Goal: Task Accomplishment & Management: Manage account settings

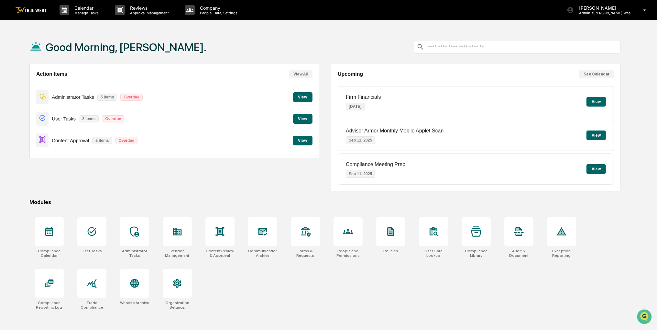
click at [303, 144] on button "View" at bounding box center [302, 141] width 19 height 10
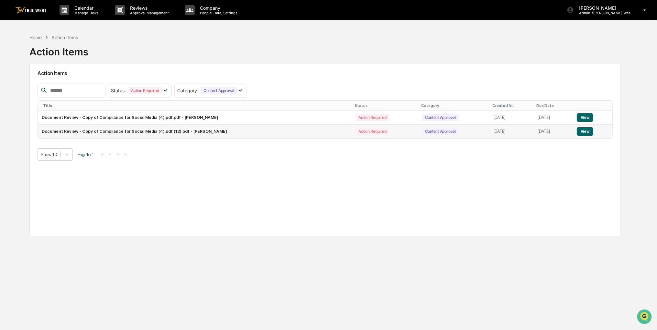
click at [587, 131] on button "View" at bounding box center [585, 131] width 17 height 8
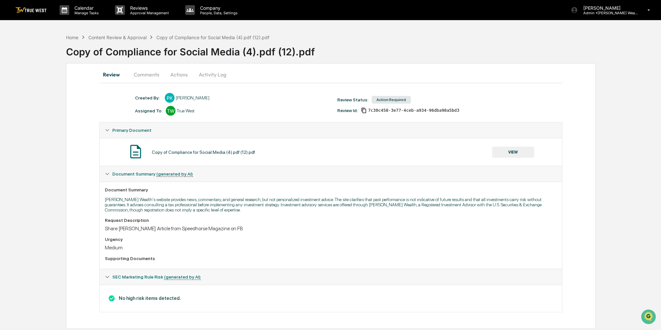
click at [515, 150] on button "VIEW" at bounding box center [513, 152] width 42 height 11
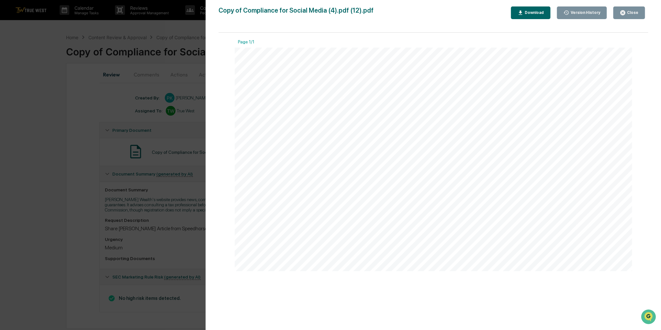
click at [624, 13] on icon "button" at bounding box center [622, 12] width 5 height 5
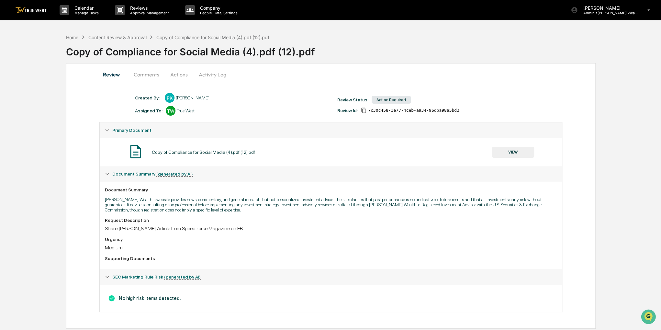
click at [188, 76] on button "Actions" at bounding box center [178, 75] width 29 height 16
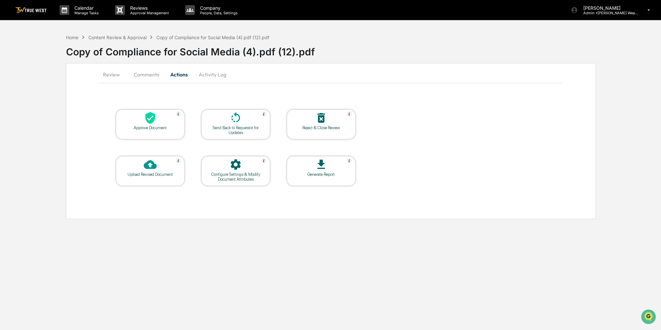
click at [170, 127] on div "Approve Document" at bounding box center [150, 127] width 58 height 5
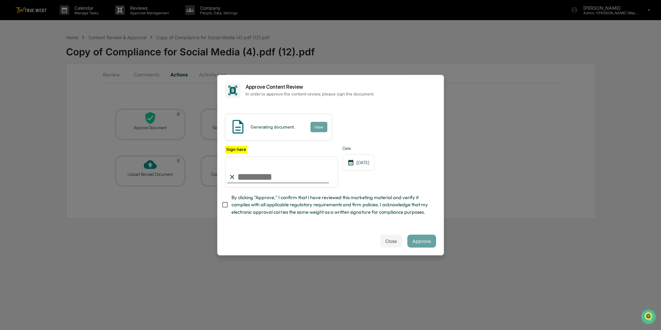
click at [242, 211] on span "By clicking "Approve," I confirm that I have reviewed this marketing material a…" at bounding box center [330, 205] width 199 height 22
click at [245, 180] on input "Sign here" at bounding box center [281, 171] width 113 height 31
type input "**********"
click at [411, 243] on button "Approve" at bounding box center [421, 240] width 29 height 13
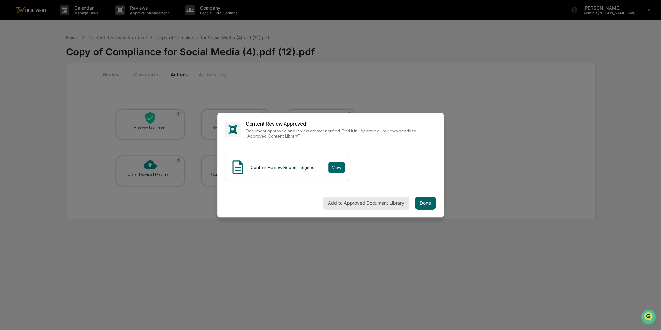
click at [389, 204] on button "Add to Approved Document Library" at bounding box center [366, 202] width 87 height 13
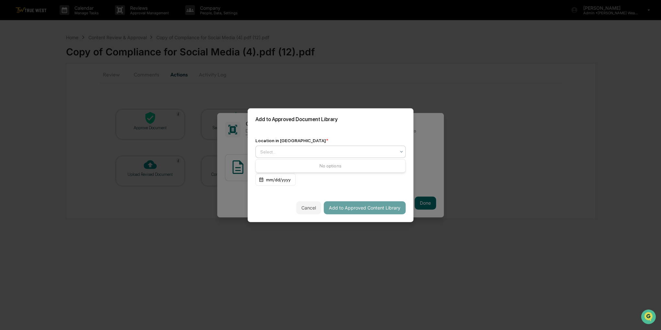
click at [336, 153] on div at bounding box center [327, 151] width 135 height 6
click at [387, 152] on div at bounding box center [327, 151] width 135 height 6
click at [401, 152] on icon at bounding box center [401, 151] width 5 height 5
click at [402, 152] on icon at bounding box center [401, 151] width 5 height 5
click at [394, 153] on div at bounding box center [327, 151] width 135 height 6
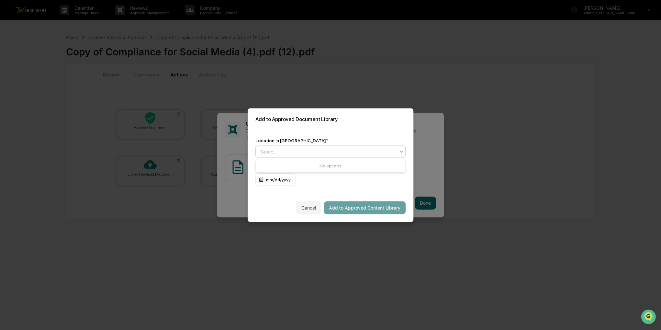
click at [394, 152] on div at bounding box center [327, 151] width 135 height 6
click at [403, 140] on div "Location in Library *" at bounding box center [330, 140] width 150 height 5
click at [400, 148] on div at bounding box center [401, 152] width 5 height 12
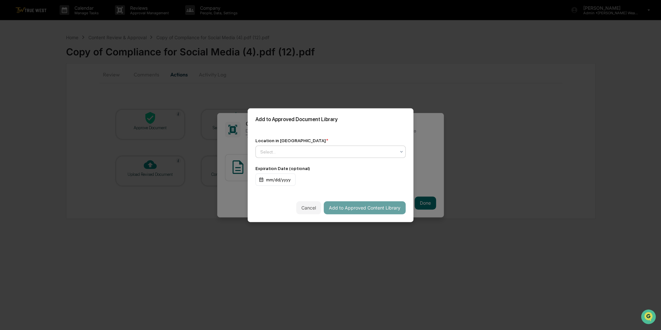
click at [399, 151] on icon at bounding box center [401, 151] width 5 height 5
click at [398, 151] on div "Select..." at bounding box center [328, 151] width 142 height 9
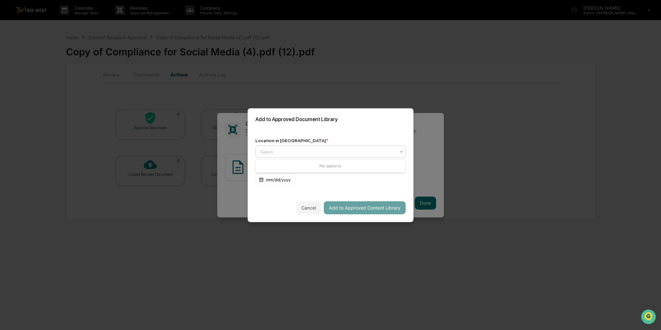
click at [398, 151] on div "Select..." at bounding box center [328, 151] width 142 height 9
drag, startPoint x: 359, startPoint y: 116, endPoint x: 352, endPoint y: 115, distance: 7.0
click at [352, 115] on div "Add to Approved Document Library" at bounding box center [331, 119] width 166 height 22
click at [401, 148] on div at bounding box center [401, 152] width 5 height 12
click at [348, 164] on div "Approved Content Library" at bounding box center [331, 167] width 150 height 13
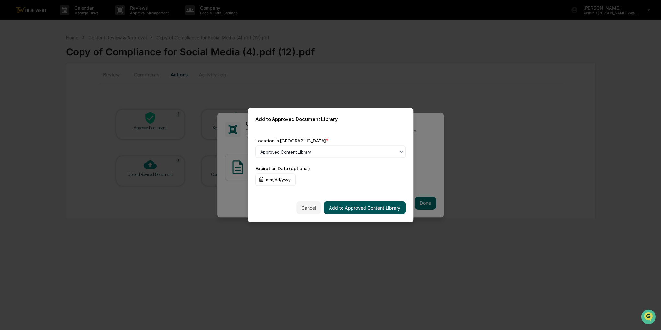
click at [359, 209] on button "Add to Approved Content Library" at bounding box center [365, 207] width 82 height 13
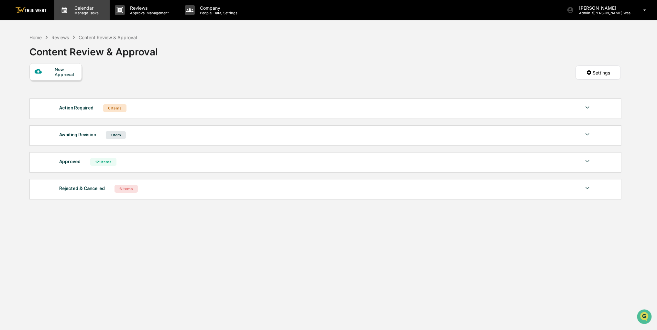
click at [70, 13] on p "Manage Tasks" at bounding box center [85, 13] width 33 height 5
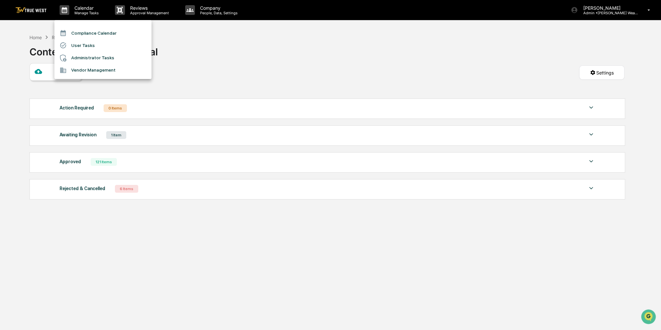
click at [74, 32] on li "Compliance Calendar" at bounding box center [102, 33] width 97 height 12
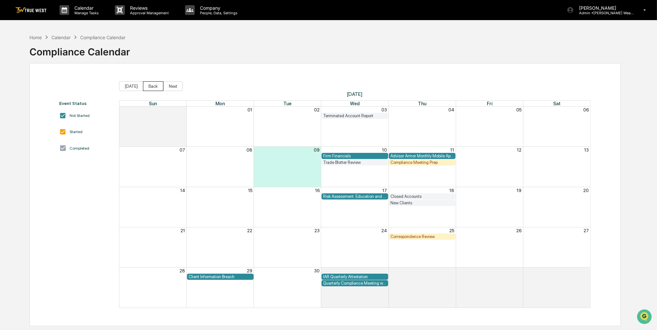
click at [152, 86] on button "Back" at bounding box center [153, 86] width 20 height 10
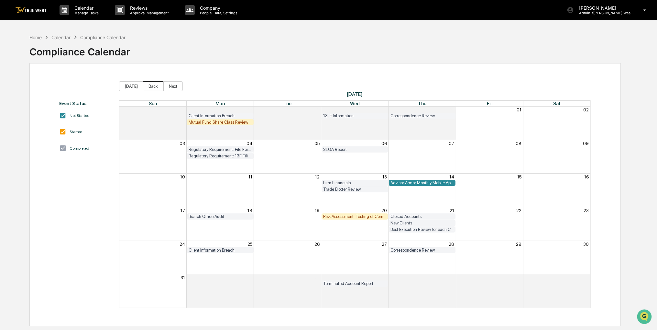
click at [152, 86] on button "Back" at bounding box center [153, 86] width 20 height 10
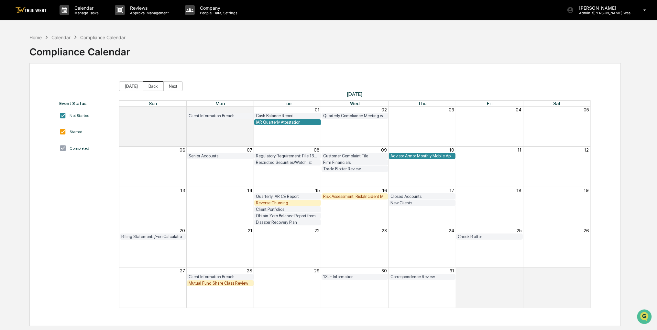
click at [152, 86] on button "Back" at bounding box center [153, 86] width 20 height 10
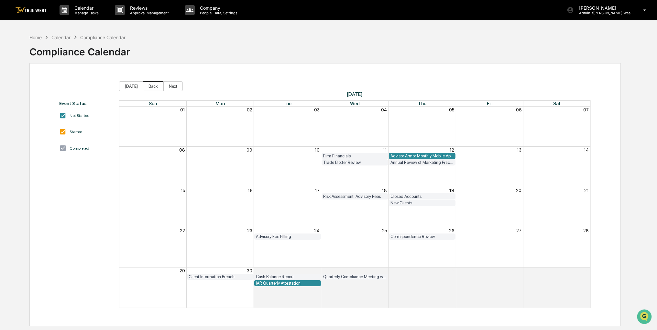
click at [151, 86] on button "Back" at bounding box center [153, 86] width 20 height 10
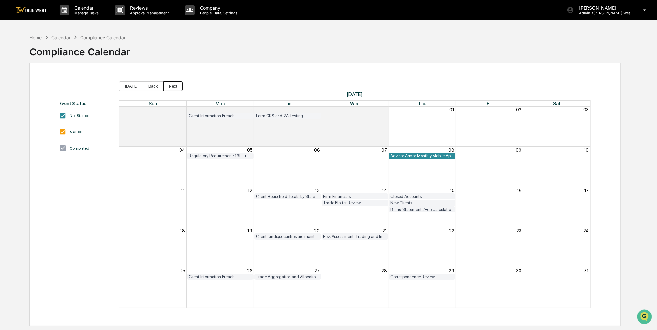
click at [165, 87] on button "Next" at bounding box center [172, 86] width 19 height 10
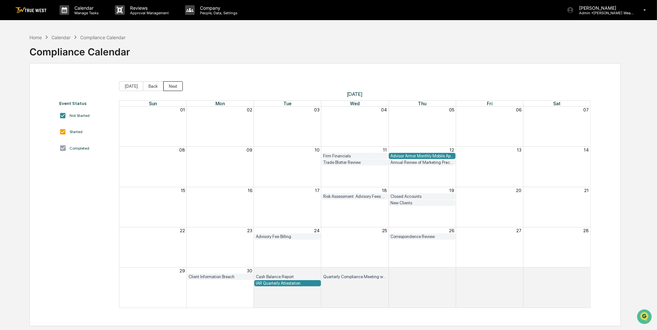
click at [165, 87] on button "Next" at bounding box center [172, 86] width 19 height 10
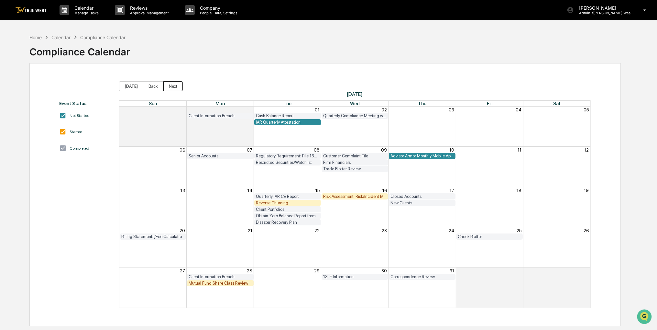
click at [165, 87] on button "Next" at bounding box center [172, 86] width 19 height 10
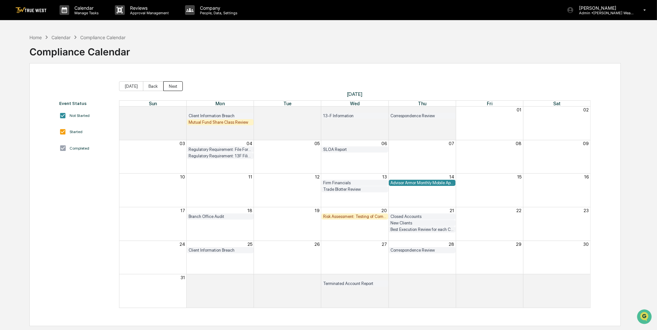
click at [163, 91] on span "[DATE]" at bounding box center [355, 94] width 472 height 6
click at [167, 86] on button "Next" at bounding box center [172, 86] width 19 height 10
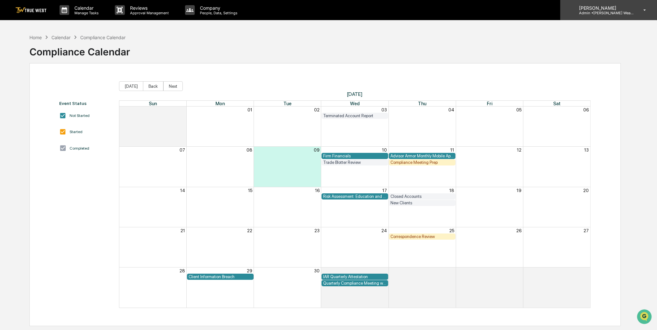
click at [640, 13] on div "[PERSON_NAME] Admin • [PERSON_NAME] Wealth" at bounding box center [609, 10] width 97 height 20
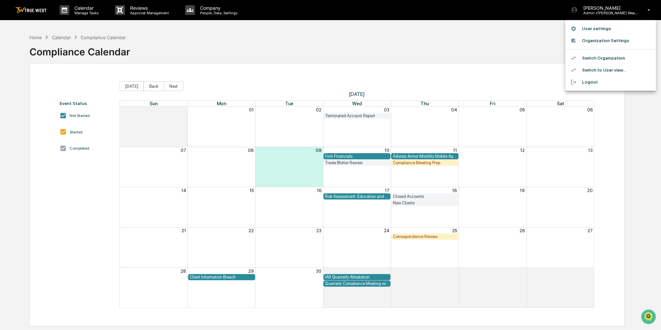
click at [616, 57] on li "Switch Organization" at bounding box center [610, 58] width 91 height 12
